Goal: Task Accomplishment & Management: Manage account settings

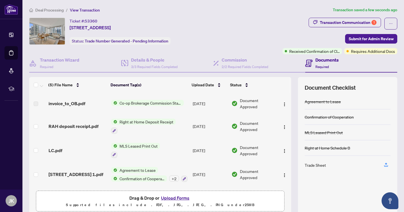
click at [49, 11] on span "Deal Processing" at bounding box center [49, 10] width 28 height 5
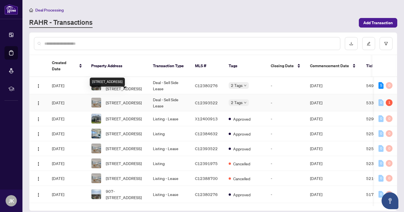
click at [126, 99] on span "[STREET_ADDRESS]" at bounding box center [124, 102] width 36 height 6
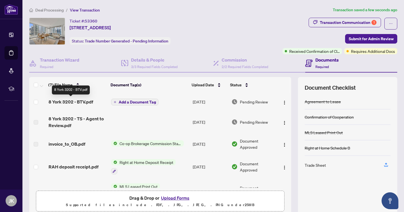
click at [71, 100] on span "8 York 3202 - BTV.pdf" at bounding box center [71, 101] width 45 height 7
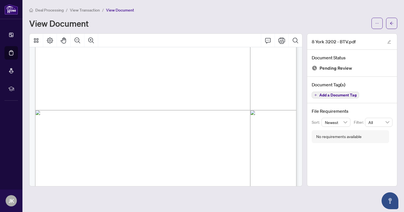
scroll to position [160, 0]
click at [390, 22] on icon "arrow-left" at bounding box center [392, 23] width 4 height 4
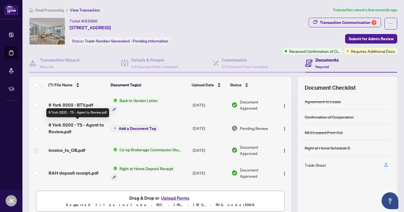
click at [89, 125] on span "8 York 3202 - TS - Agent to Review.pdf" at bounding box center [78, 127] width 58 height 13
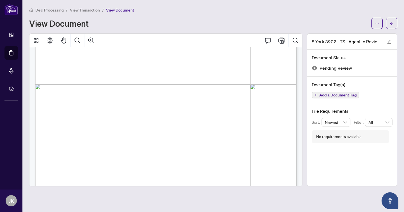
scroll to position [191, 0]
click at [376, 22] on icon "ellipsis" at bounding box center [378, 23] width 4 height 4
click at [345, 38] on span "Download" at bounding box center [357, 35] width 43 height 6
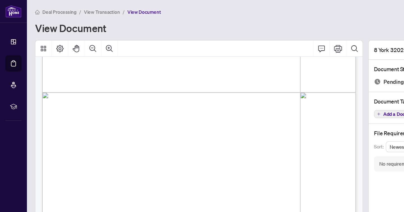
click at [47, 11] on span "Deal Processing" at bounding box center [49, 10] width 28 height 5
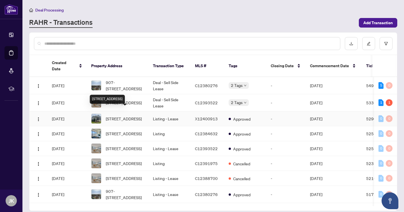
click at [125, 97] on div "[STREET_ADDRESS]" at bounding box center [107, 99] width 35 height 9
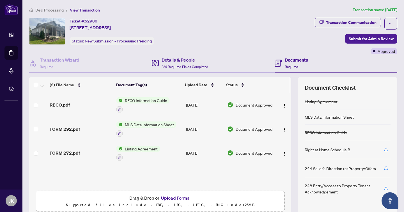
drag, startPoint x: 344, startPoint y: 23, endPoint x: 196, endPoint y: 61, distance: 153.1
click at [178, 41] on div "Ticket #: 52900 130 Tempera St, Stratford, Ontario N5A 0L6, Canada Status: New …" at bounding box center [213, 36] width 371 height 37
click at [50, 12] on span "Deal Processing" at bounding box center [49, 10] width 28 height 5
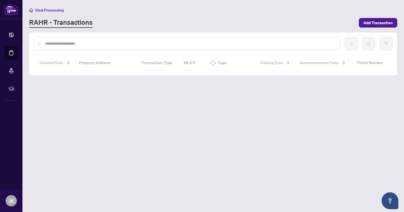
click at [50, 12] on span "Deal Processing" at bounding box center [49, 10] width 28 height 5
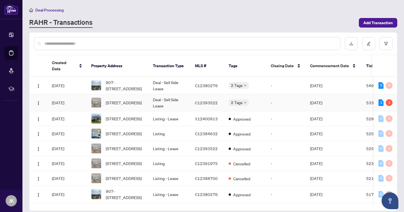
click at [134, 99] on span "[STREET_ADDRESS]" at bounding box center [124, 102] width 36 height 6
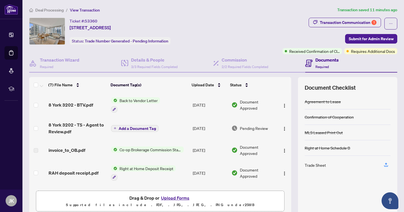
scroll to position [4, 0]
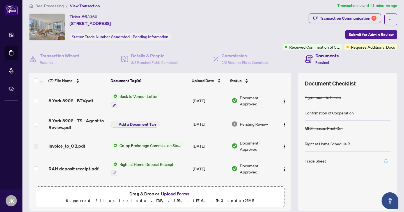
click at [388, 161] on icon "button" at bounding box center [386, 160] width 5 height 5
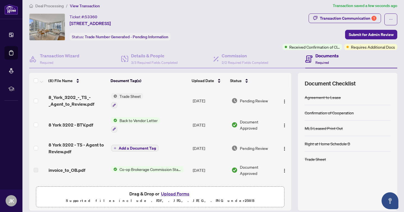
click at [287, 30] on div "Transaction Communication 1 Submit for Admin Review Received Confirmation of Cl…" at bounding box center [340, 31] width 115 height 37
click at [366, 36] on span "Submit for Admin Review" at bounding box center [371, 34] width 45 height 9
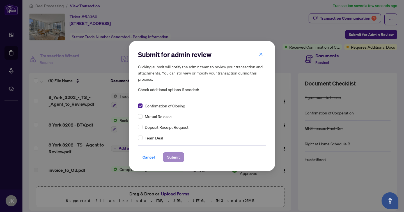
click at [174, 161] on div "Submit for admin review Clicking submit will notify the admin team to review yo…" at bounding box center [202, 105] width 146 height 129
click at [174, 159] on span "Submit" at bounding box center [173, 157] width 13 height 9
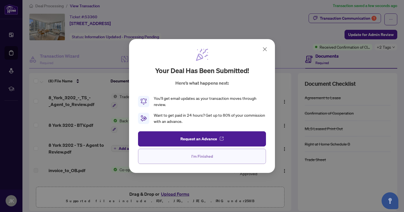
click at [195, 152] on span "I'm Finished" at bounding box center [203, 156] width 22 height 9
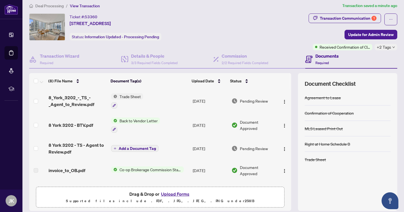
click at [209, 35] on div "Ticket #: 53360 3202-8 York St, Toronto, Ontario M5J 2Y2, Canada Status: Inform…" at bounding box center [167, 26] width 277 height 27
click at [254, 34] on div "Ticket #: 53360 3202-8 York St, Toronto, Ontario M5J 2Y2, Canada Status: Inform…" at bounding box center [167, 26] width 277 height 27
click at [235, 39] on div "Ticket #: 53360 3202-8 York St, Toronto, Ontario M5J 2Y2, Canada Status: Inform…" at bounding box center [167, 26] width 277 height 27
click at [215, 19] on div "Ticket #: 53360 3202-8 York St, Toronto, Ontario M5J 2Y2, Canada Status: Inform…" at bounding box center [167, 26] width 277 height 27
click at [346, 18] on div "Transaction Communication 1" at bounding box center [348, 18] width 57 height 9
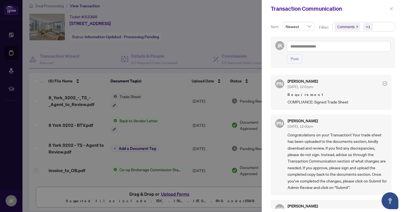
click at [391, 7] on icon "close" at bounding box center [392, 9] width 4 height 4
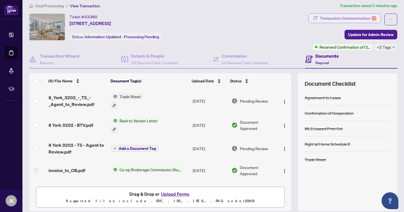
click at [331, 19] on div "Transaction Communication 1" at bounding box center [348, 18] width 57 height 9
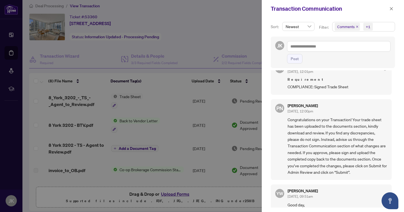
scroll to position [0, 0]
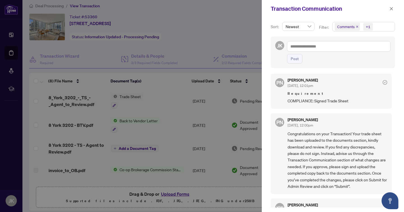
click at [241, 26] on div at bounding box center [202, 106] width 404 height 212
click at [245, 34] on div at bounding box center [202, 106] width 404 height 212
click at [393, 10] on icon "close" at bounding box center [391, 8] width 3 height 3
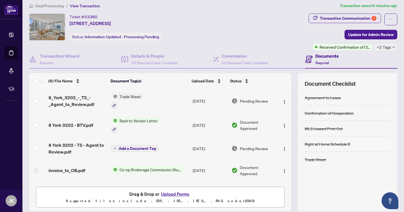
click at [49, 6] on span "Deal Processing" at bounding box center [49, 5] width 28 height 5
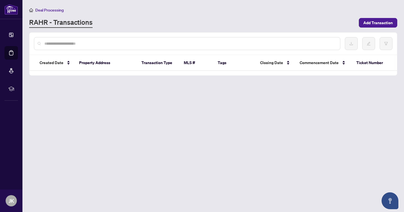
click at [49, 6] on main "Deal Processing RAHR - Transactions Add Transaction Created Date Property Addre…" at bounding box center [213, 106] width 382 height 212
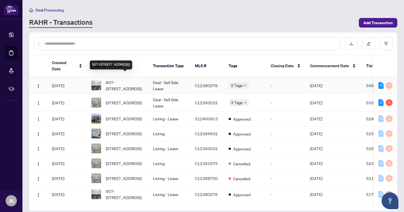
click at [113, 82] on span "907-[STREET_ADDRESS]" at bounding box center [125, 85] width 38 height 12
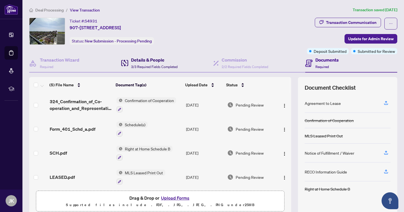
click at [162, 65] on span "3/3 Required Fields Completed" at bounding box center [154, 67] width 47 height 4
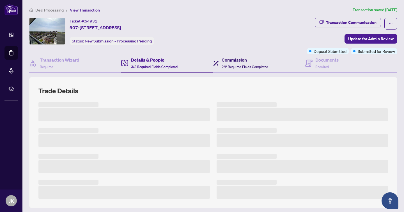
click at [228, 65] on span "2/2 Required Fields Completed" at bounding box center [245, 67] width 47 height 4
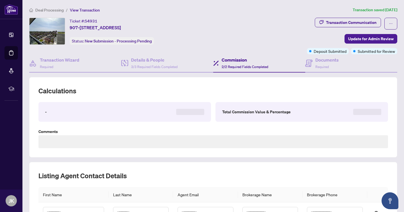
type textarea "**********"
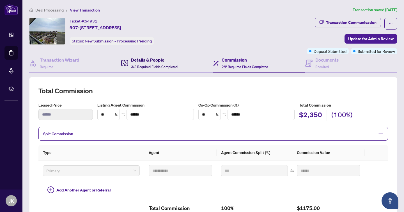
click at [146, 61] on h4 "Details & People" at bounding box center [154, 59] width 47 height 7
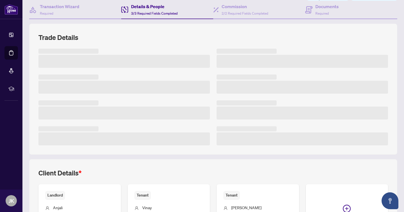
scroll to position [117, 0]
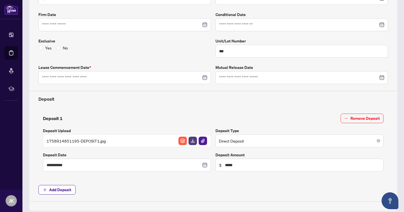
type input "**********"
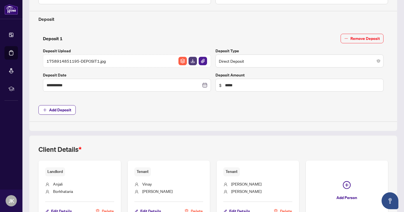
scroll to position [200, 0]
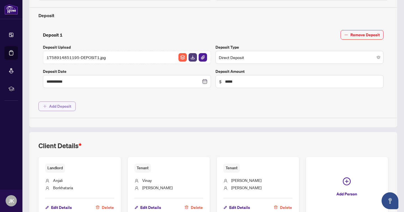
click at [60, 110] on span "Add Deposit" at bounding box center [60, 106] width 22 height 9
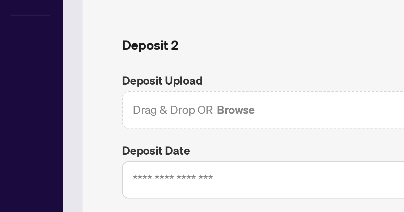
click at [27, 141] on main "**********" at bounding box center [213, 106] width 382 height 212
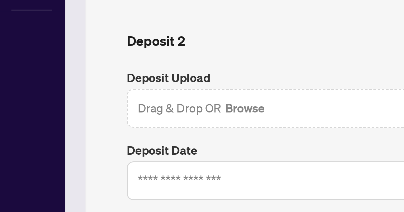
click at [64, 134] on span "Drag & Drop OR Browse" at bounding box center [68, 132] width 43 height 7
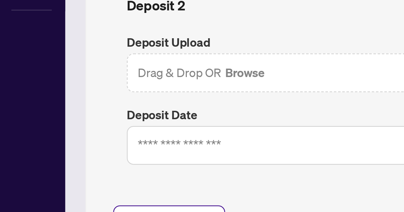
scroll to position [218, 0]
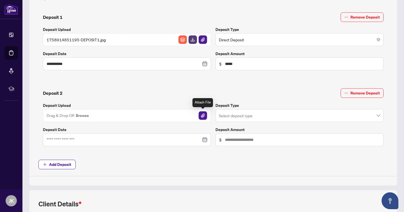
click at [200, 115] on img "button" at bounding box center [203, 115] width 8 height 8
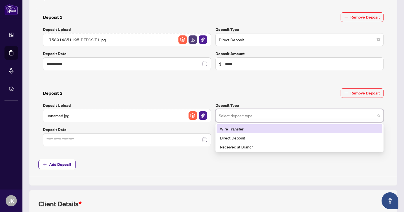
click at [242, 116] on input "search" at bounding box center [297, 116] width 156 height 12
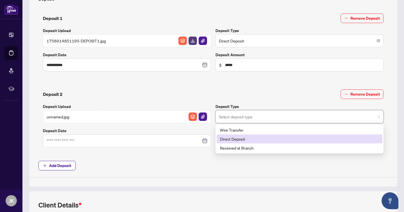
click at [245, 142] on div "Direct Deposit" at bounding box center [300, 138] width 166 height 9
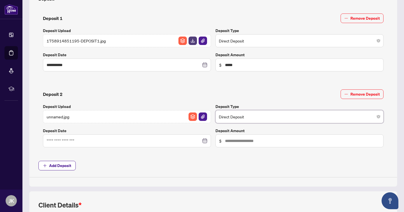
click at [207, 141] on div at bounding box center [127, 141] width 161 height 6
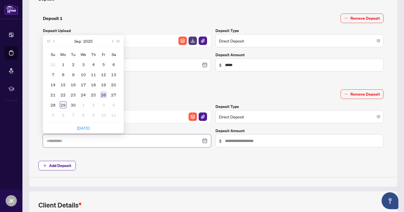
type input "**********"
click at [103, 95] on div "26" at bounding box center [103, 94] width 7 height 7
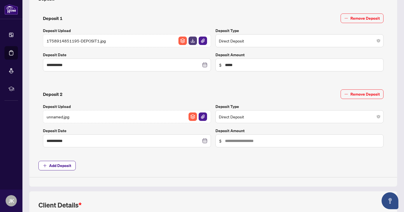
click at [237, 135] on span "$" at bounding box center [300, 140] width 168 height 13
click at [237, 140] on input "text" at bounding box center [302, 141] width 155 height 6
type input "*****"
click at [185, 161] on span "Add Deposit" at bounding box center [213, 166] width 350 height 10
click at [192, 159] on div "**********" at bounding box center [213, 31] width 354 height 292
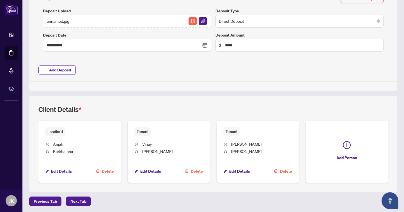
scroll to position [0, 0]
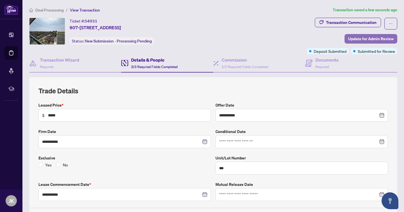
click at [359, 37] on span "Update for Admin Review" at bounding box center [371, 38] width 45 height 9
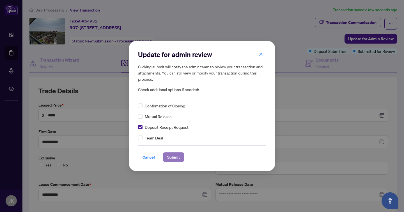
click at [174, 159] on span "Submit" at bounding box center [173, 157] width 13 height 9
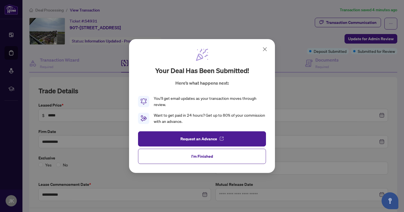
click at [265, 48] on icon at bounding box center [265, 49] width 7 height 7
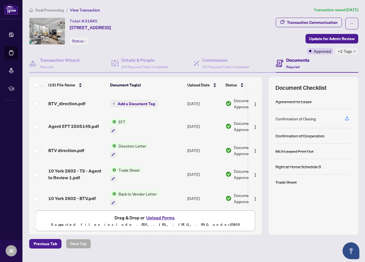
click at [41, 8] on span "Deal Processing" at bounding box center [49, 10] width 28 height 5
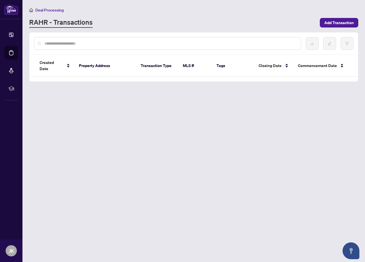
click at [41, 8] on span "Deal Processing" at bounding box center [49, 10] width 28 height 5
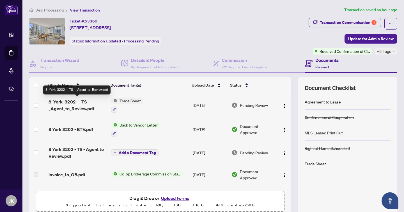
click at [78, 107] on span "8_York_3202_-_TS_-_Agent_to_Review.pdf" at bounding box center [78, 104] width 58 height 13
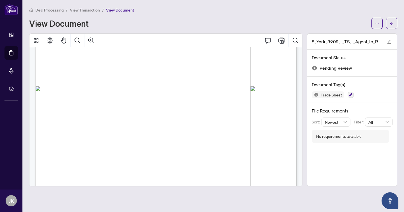
scroll to position [211, 0]
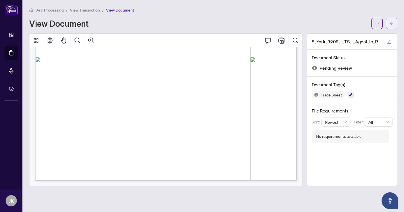
click at [393, 20] on span "button" at bounding box center [392, 23] width 4 height 9
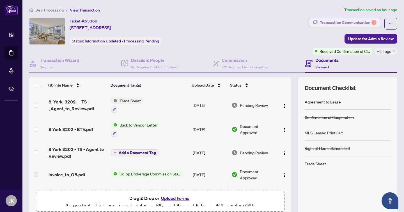
click at [328, 21] on div "Transaction Communication 1" at bounding box center [348, 22] width 57 height 9
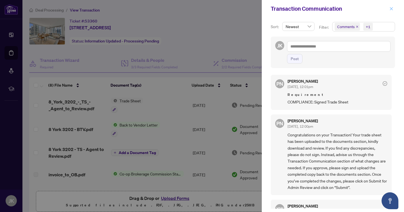
click at [390, 7] on icon "close" at bounding box center [392, 9] width 4 height 4
